Goal: Information Seeking & Learning: Learn about a topic

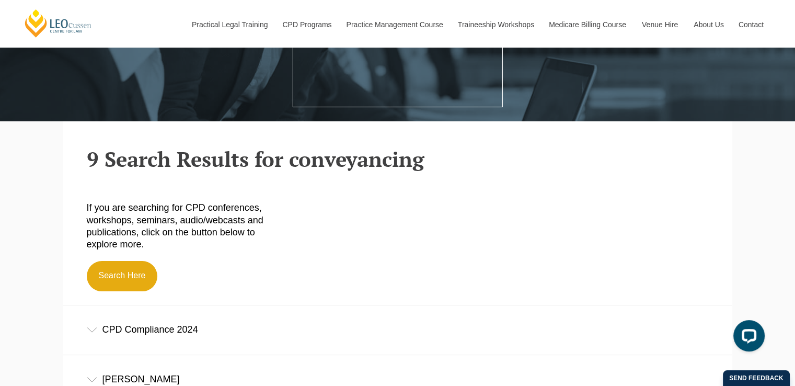
scroll to position [189, 0]
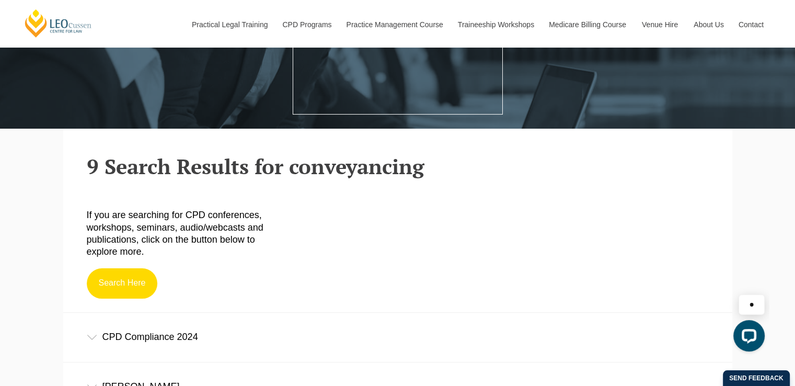
click at [130, 289] on link "Search Here" at bounding box center [122, 283] width 71 height 30
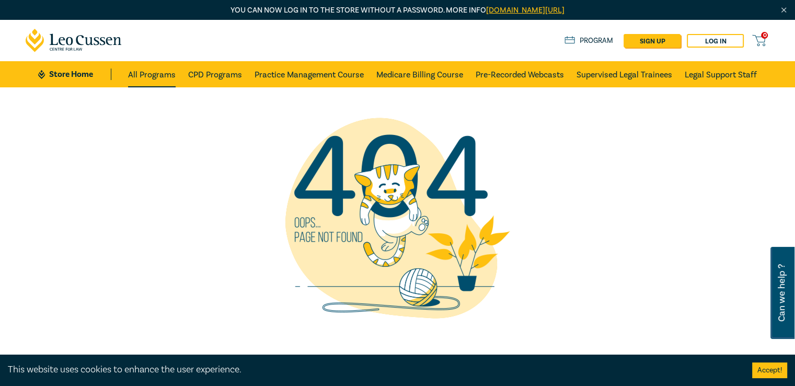
click at [144, 77] on link "All Programs" at bounding box center [152, 74] width 48 height 26
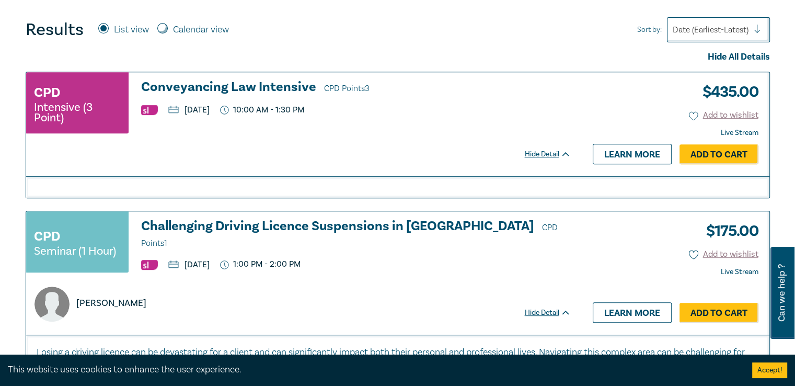
scroll to position [452, 0]
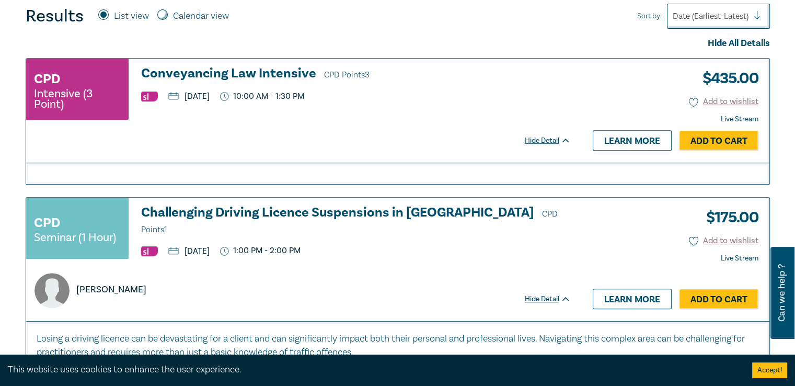
click at [232, 66] on h3 "Conveyancing Law Intensive CPD Points 3" at bounding box center [356, 74] width 430 height 16
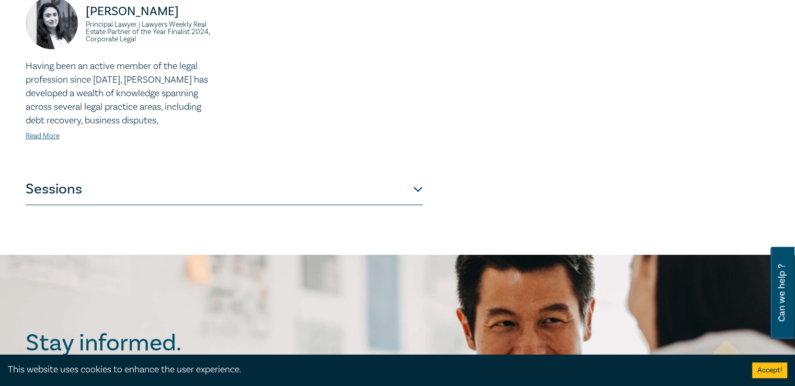
scroll to position [492, 0]
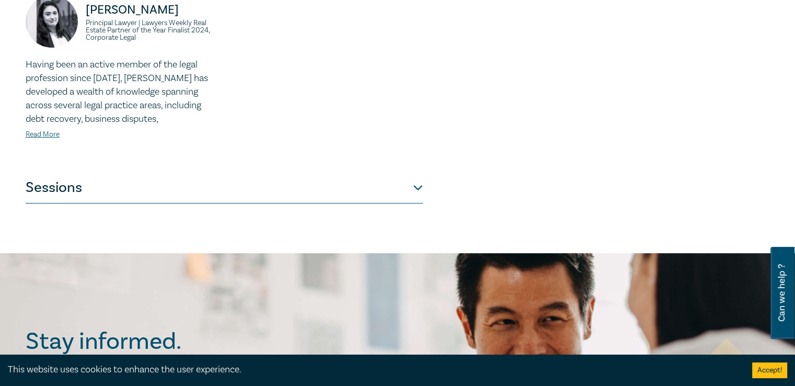
click at [422, 172] on button "Sessions" at bounding box center [224, 187] width 397 height 31
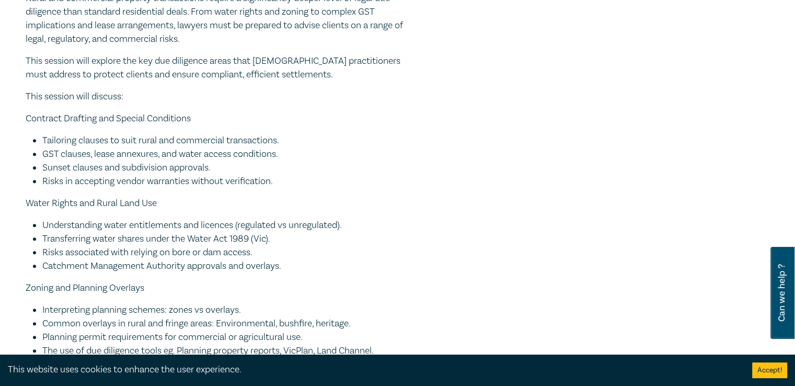
scroll to position [0, 0]
